Goal: Task Accomplishment & Management: Complete application form

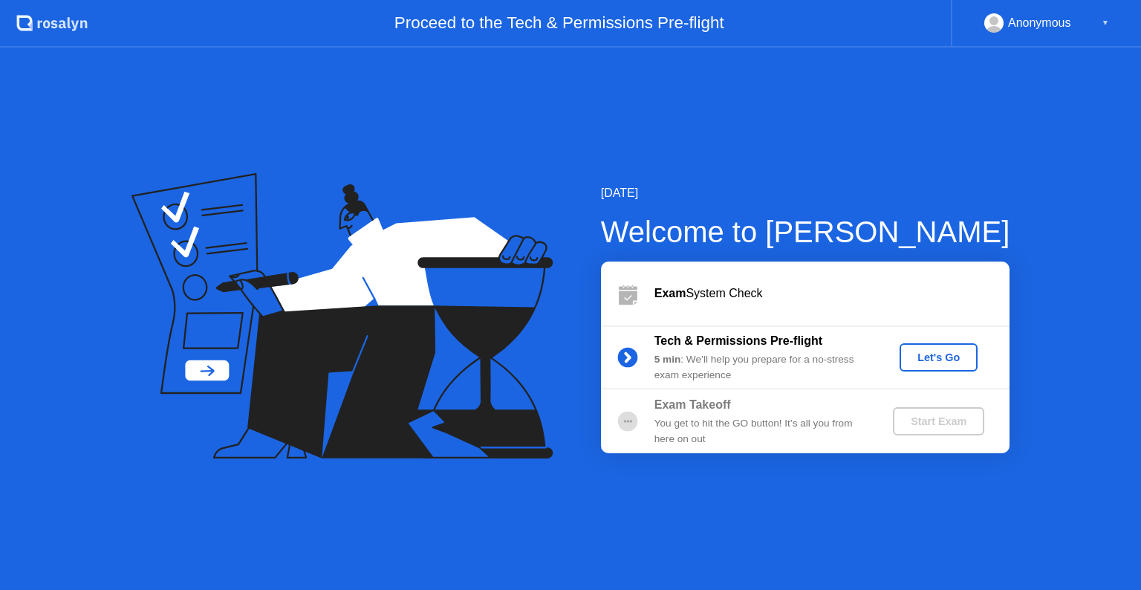
click at [937, 363] on div "Let's Go" at bounding box center [939, 357] width 66 height 12
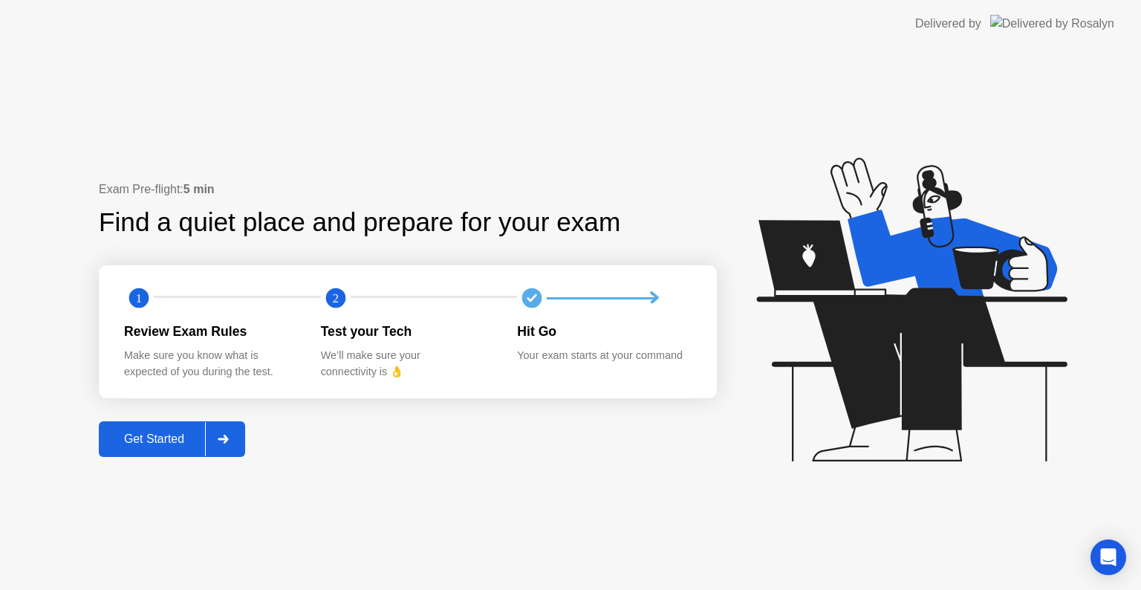
click at [164, 445] on div "Get Started" at bounding box center [154, 438] width 102 height 13
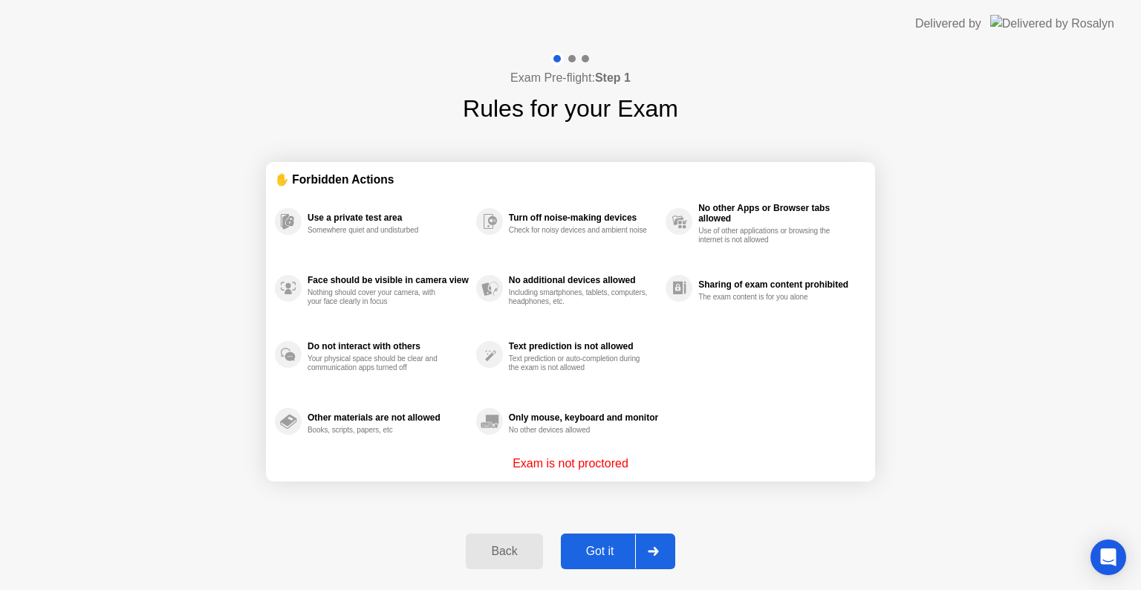
click at [610, 561] on button "Got it" at bounding box center [618, 551] width 114 height 36
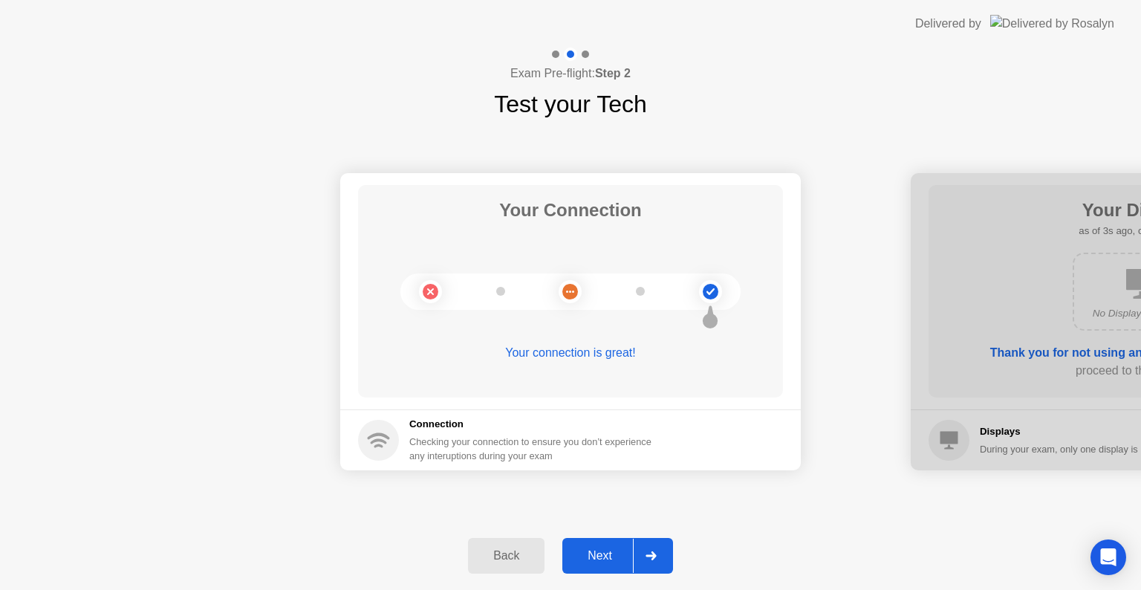
click at [589, 562] on div "Next" at bounding box center [600, 555] width 66 height 13
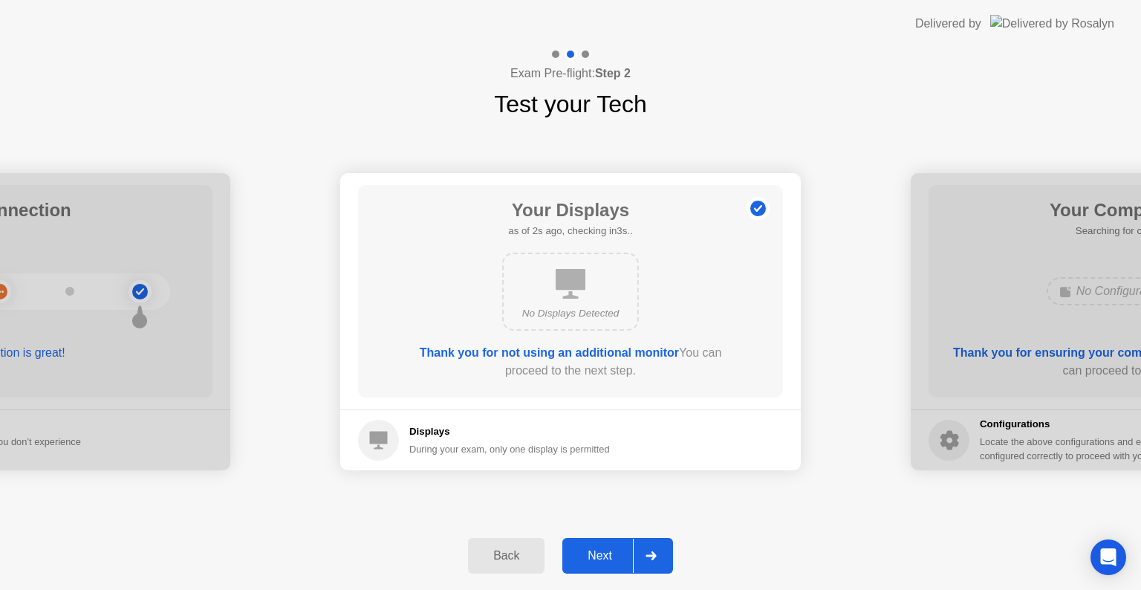
click at [589, 562] on div "Next" at bounding box center [600, 555] width 66 height 13
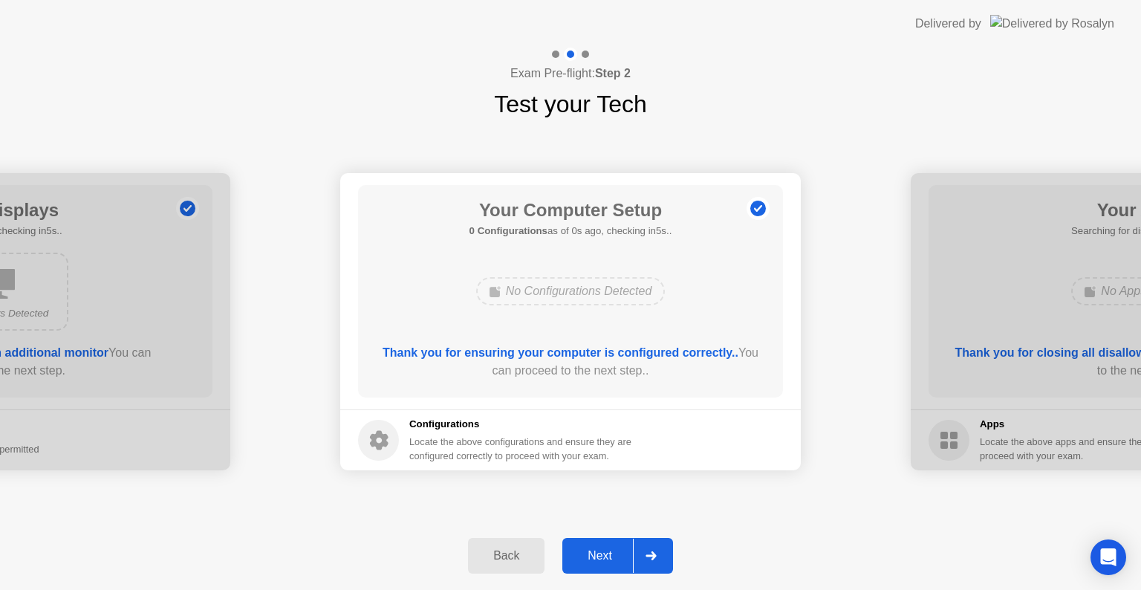
click at [589, 562] on div "Next" at bounding box center [600, 555] width 66 height 13
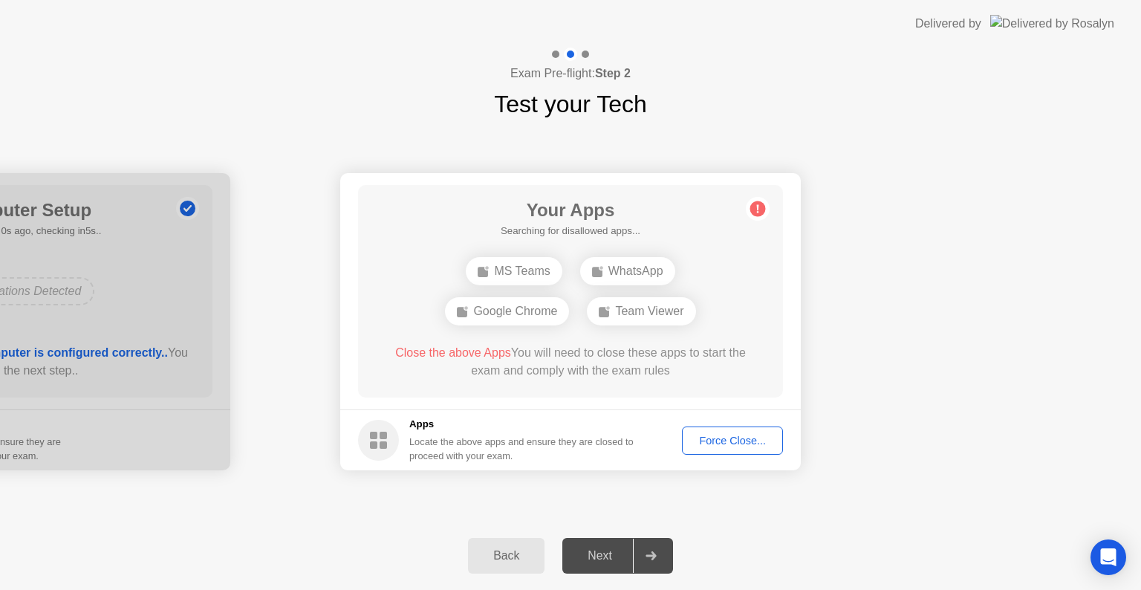
click at [703, 445] on div "Force Close..." at bounding box center [732, 441] width 91 height 12
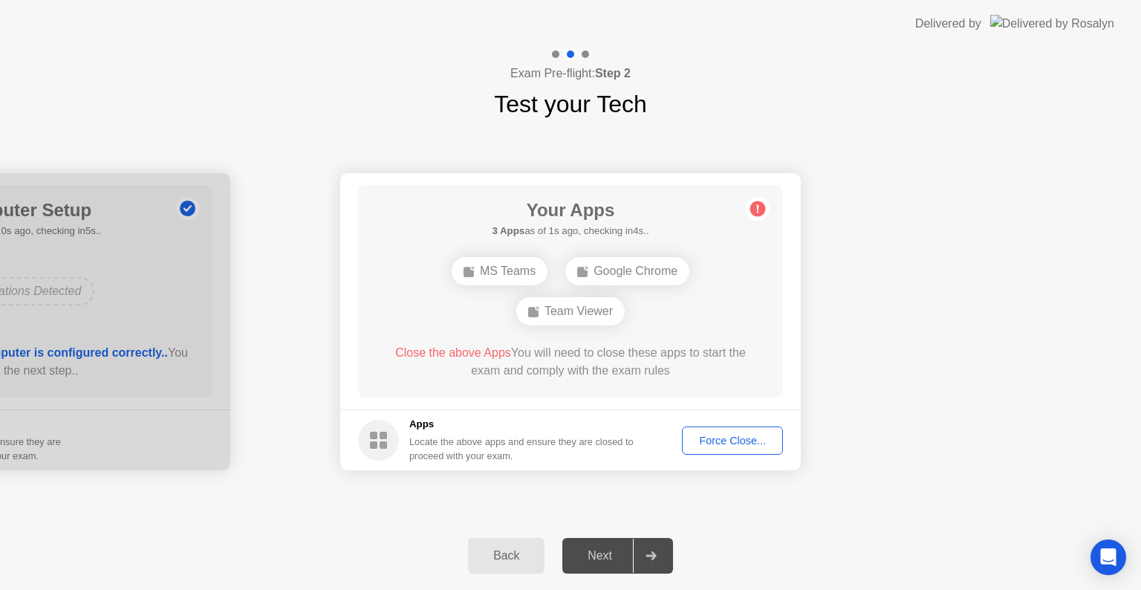
click at [715, 438] on div "Force Close..." at bounding box center [732, 441] width 91 height 12
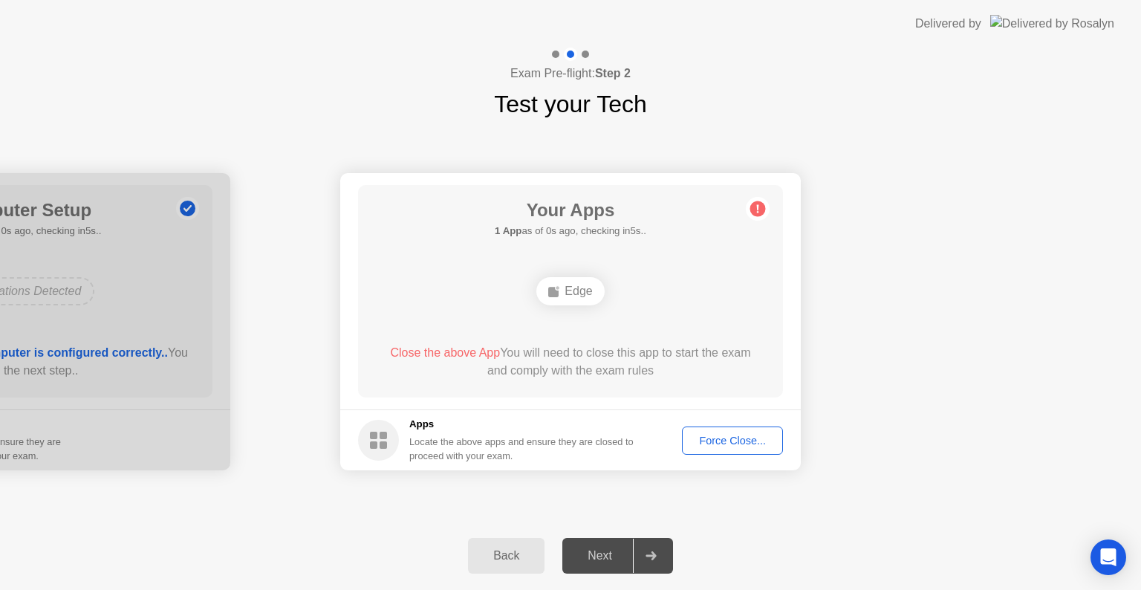
click at [715, 438] on div "Force Close..." at bounding box center [732, 441] width 91 height 12
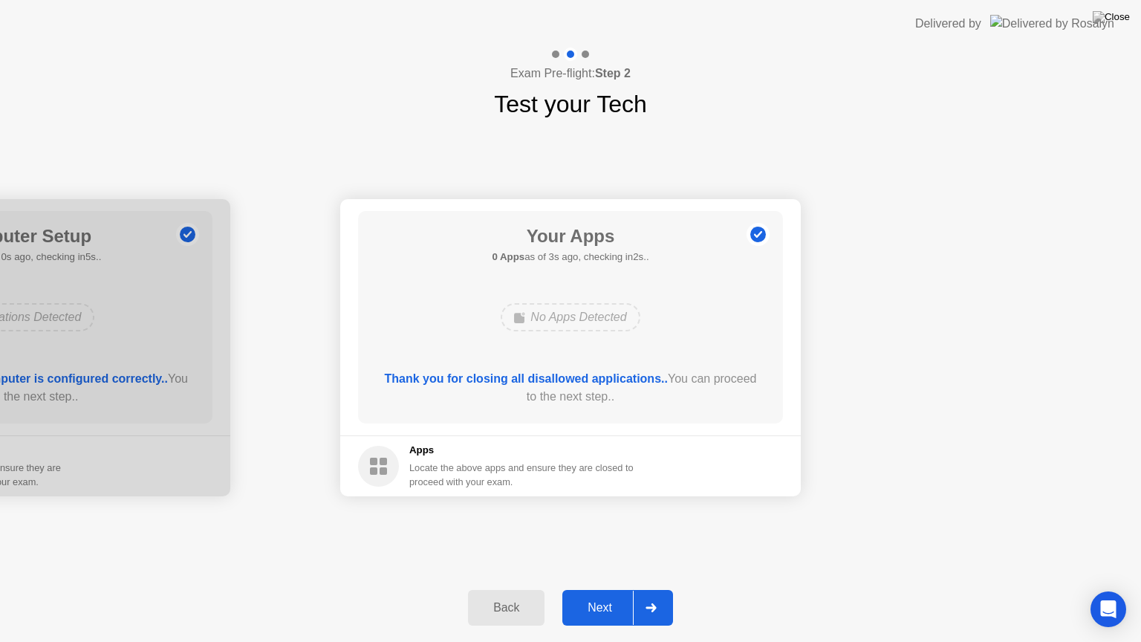
click at [598, 589] on div "Next" at bounding box center [600, 607] width 66 height 13
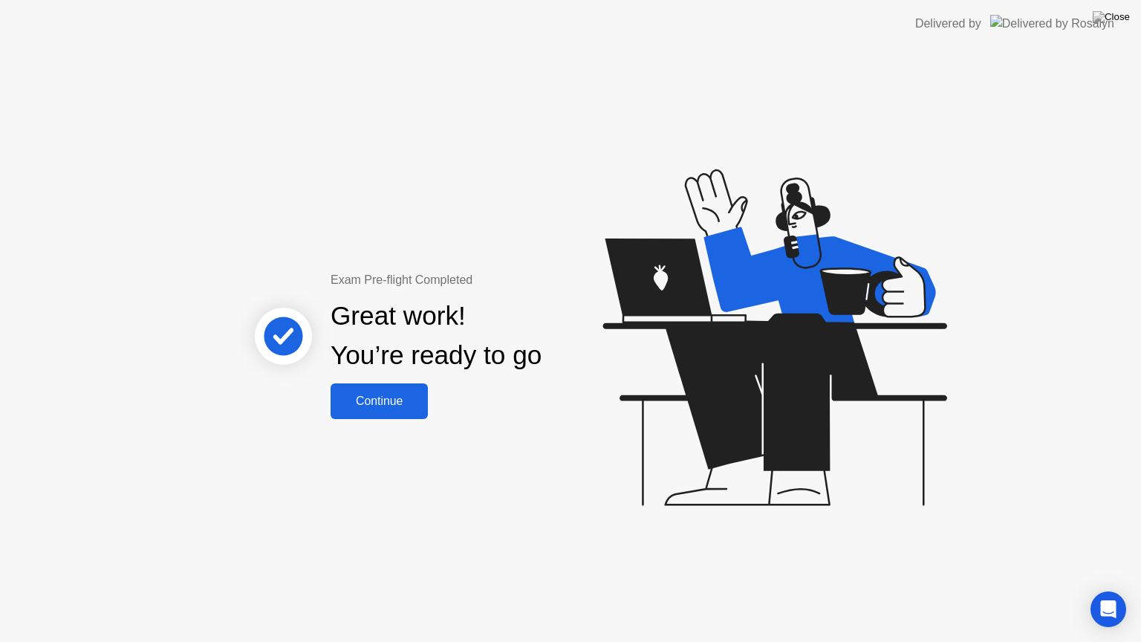
click at [397, 408] on div "Continue" at bounding box center [379, 401] width 88 height 13
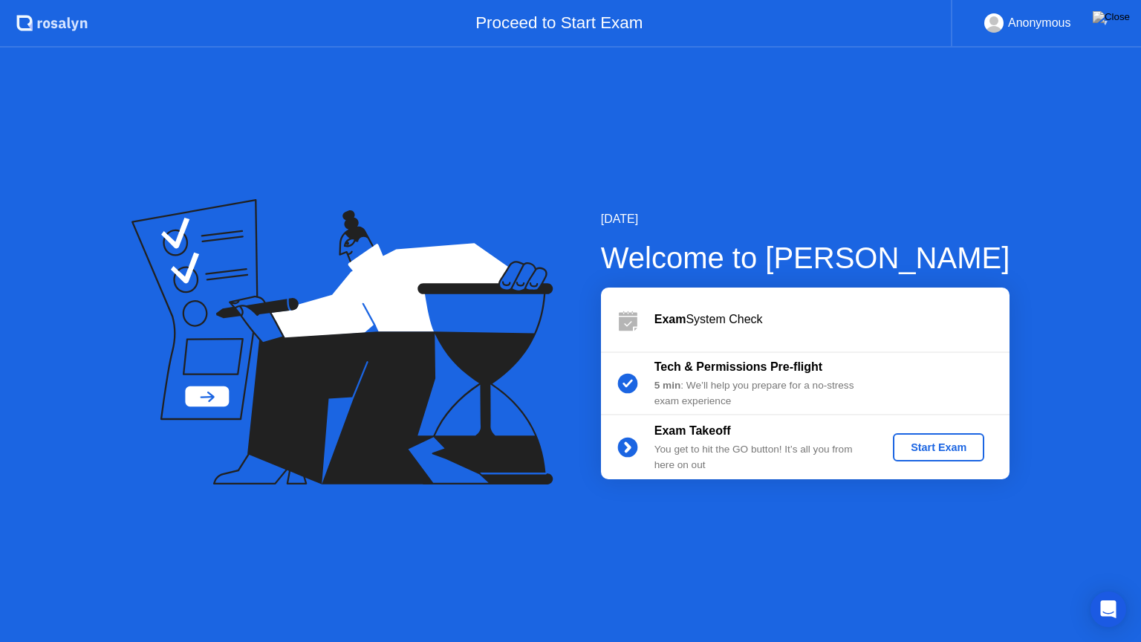
click at [902, 449] on div "Start Exam" at bounding box center [938, 447] width 79 height 12
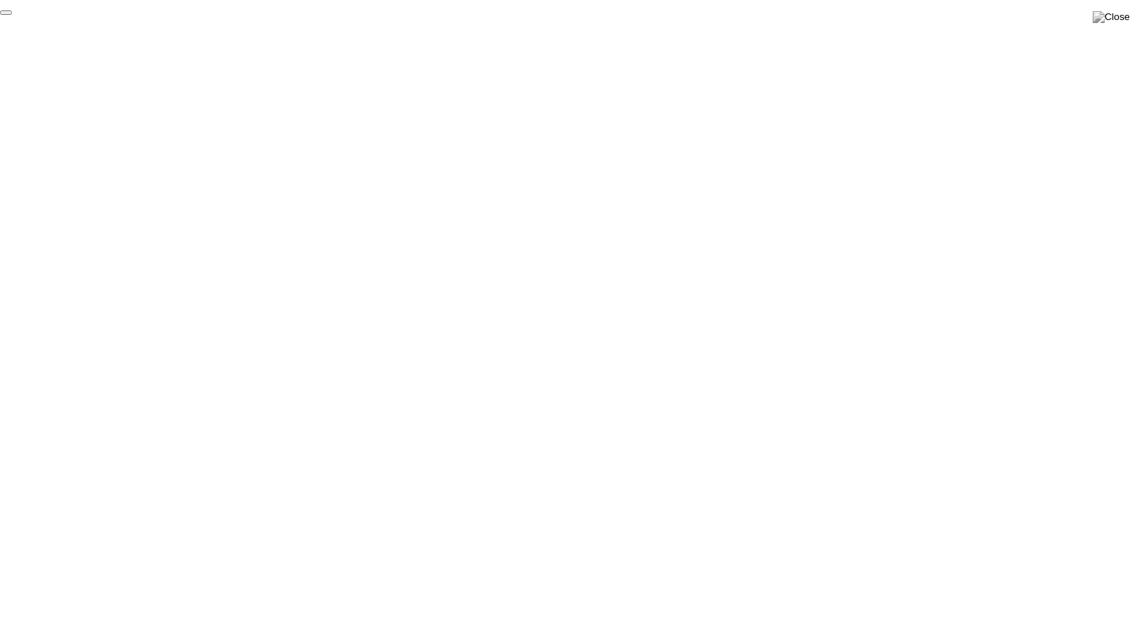
click at [12, 15] on button "End Proctoring Session" at bounding box center [6, 12] width 12 height 4
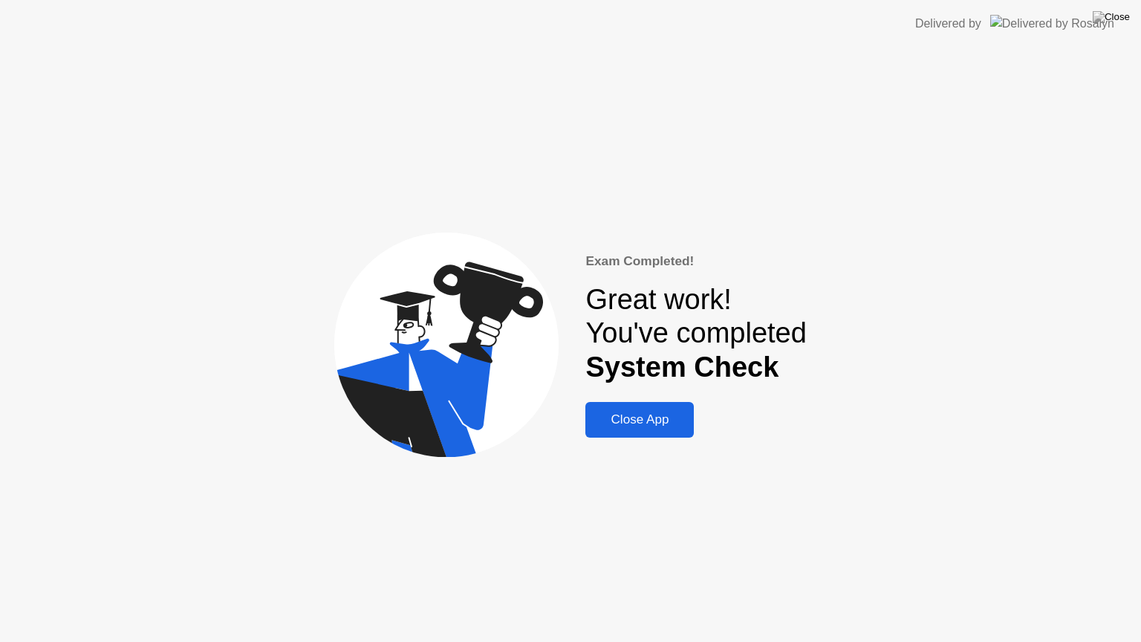
click at [672, 438] on div "Exam Completed! Great work! You've completed System Check Close App" at bounding box center [570, 345] width 1141 height 594
click at [660, 432] on button "Close App" at bounding box center [639, 420] width 108 height 36
